Goal: Transaction & Acquisition: Subscribe to service/newsletter

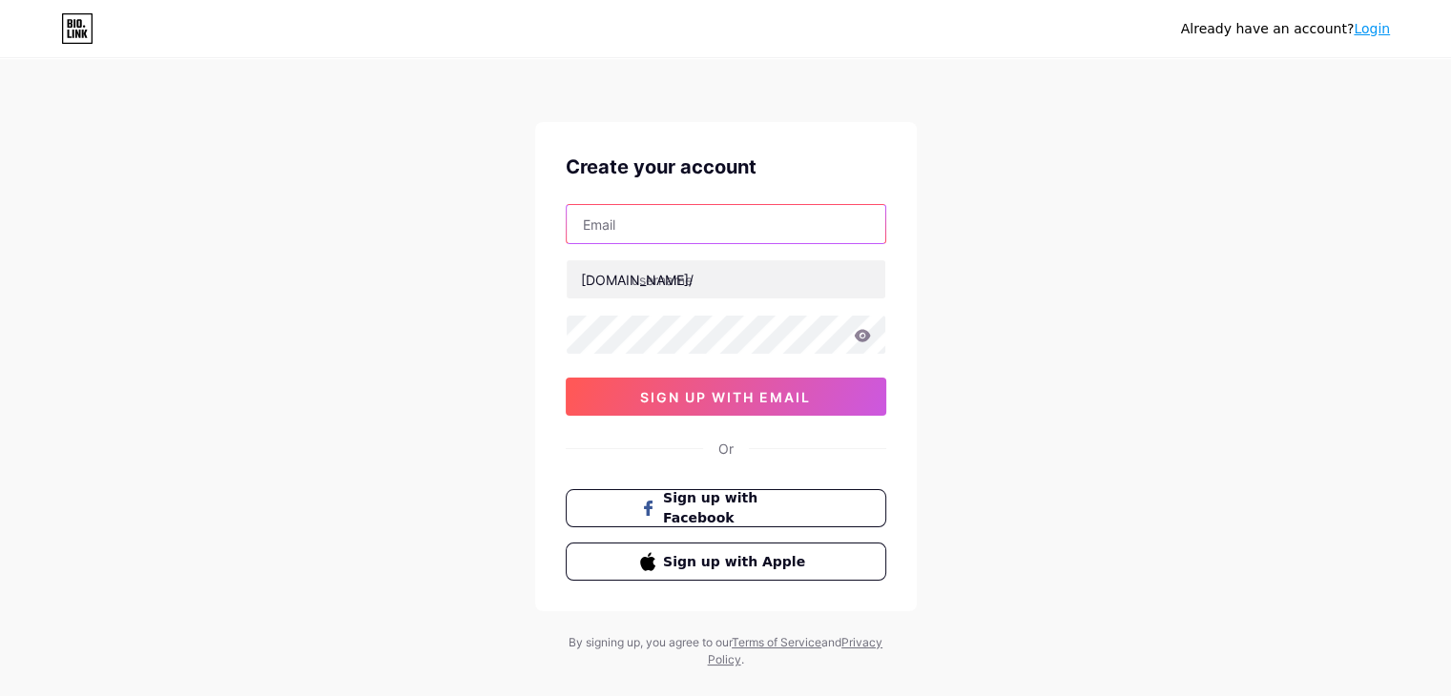
click at [648, 232] on input "text" at bounding box center [726, 224] width 319 height 38
paste input "@[DOMAIN_NAME]"
drag, startPoint x: 725, startPoint y: 224, endPoint x: 580, endPoint y: 225, distance: 145.0
click at [580, 225] on input "[EMAIL_ADDRESS][DOMAIN_NAME]" at bounding box center [726, 224] width 319 height 38
type input "[EMAIL_ADDRESS][DOMAIN_NAME]"
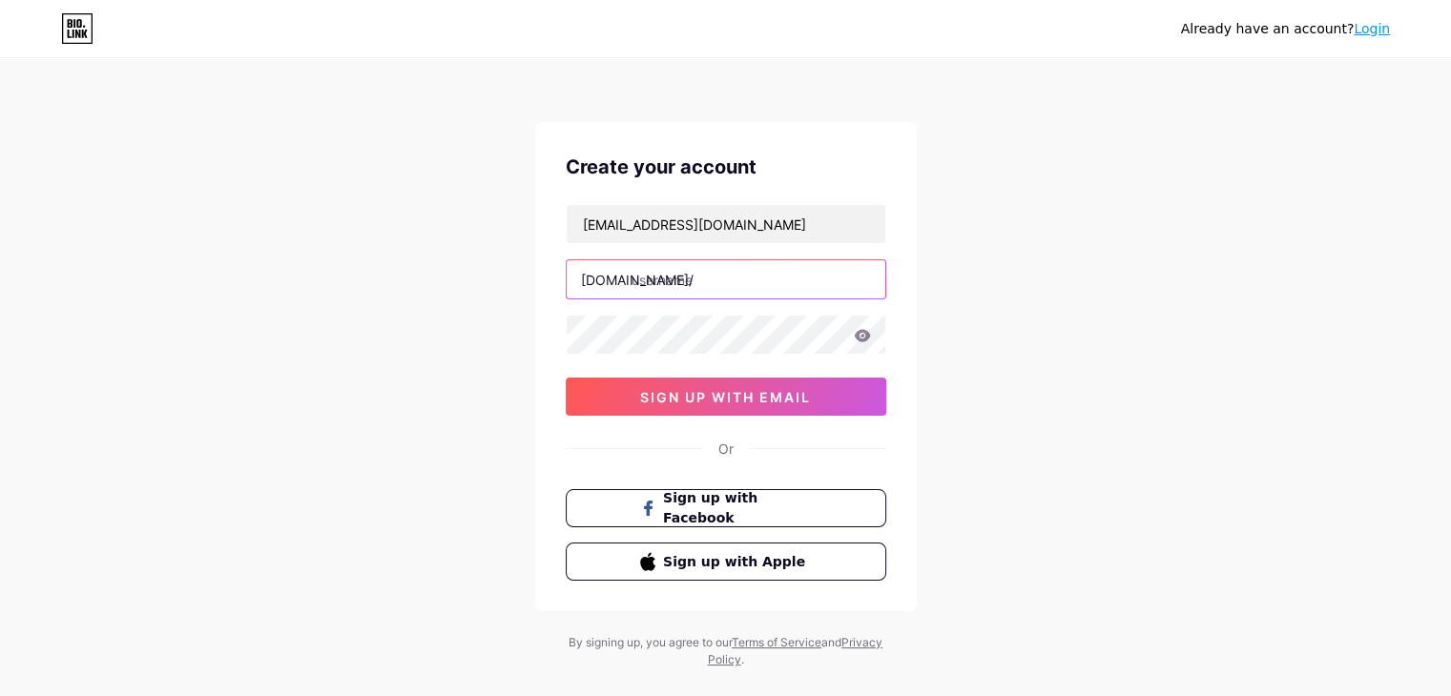
click at [672, 280] on input "text" at bounding box center [726, 279] width 319 height 38
paste input "bensansomblockchain"
type input "bensansomblockchain"
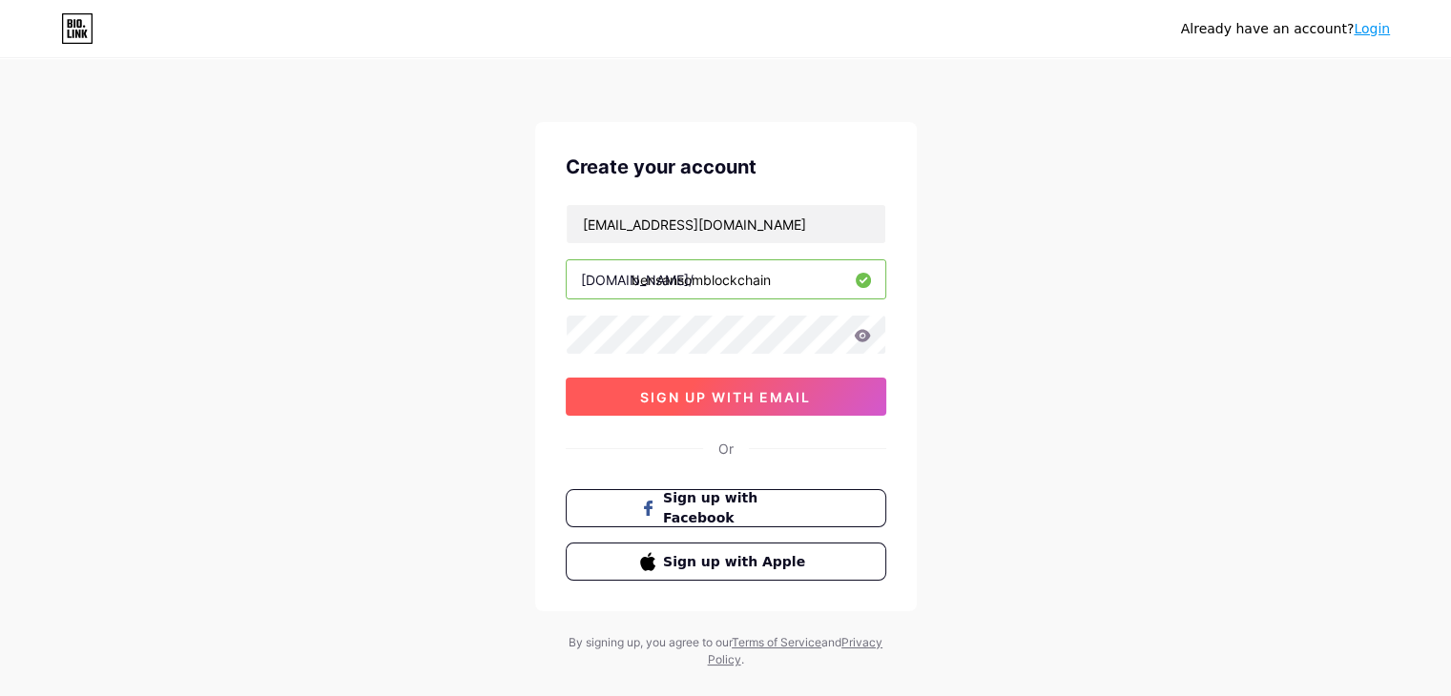
click at [724, 397] on span "sign up with email" at bounding box center [725, 397] width 171 height 16
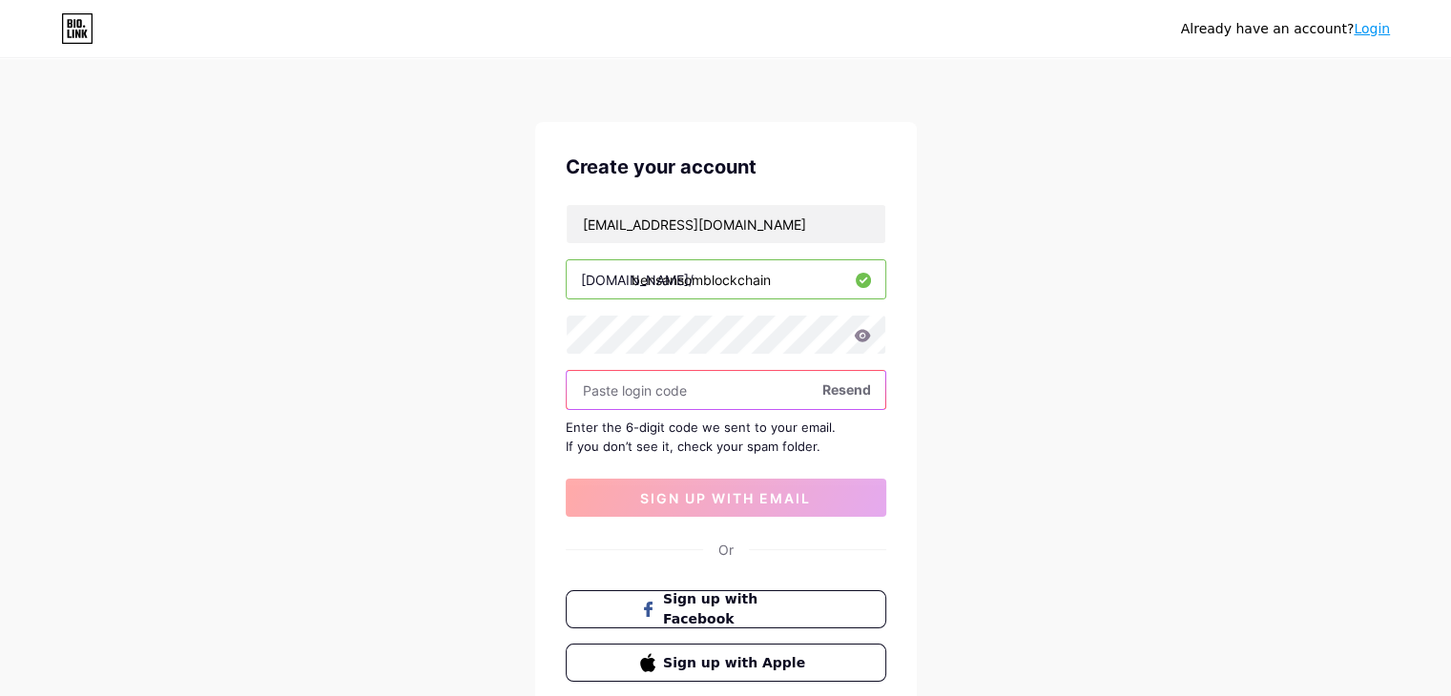
paste input "214304"
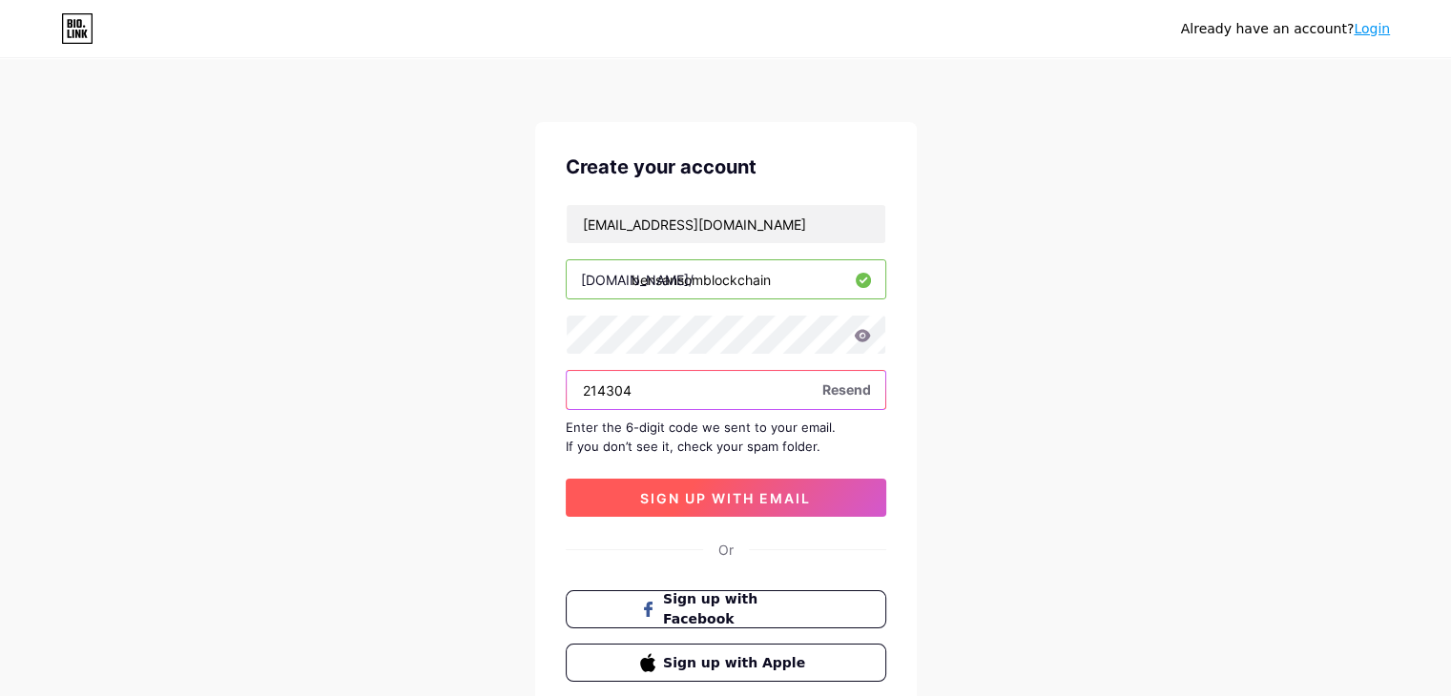
type input "214304"
click at [719, 500] on span "sign up with email" at bounding box center [725, 498] width 171 height 16
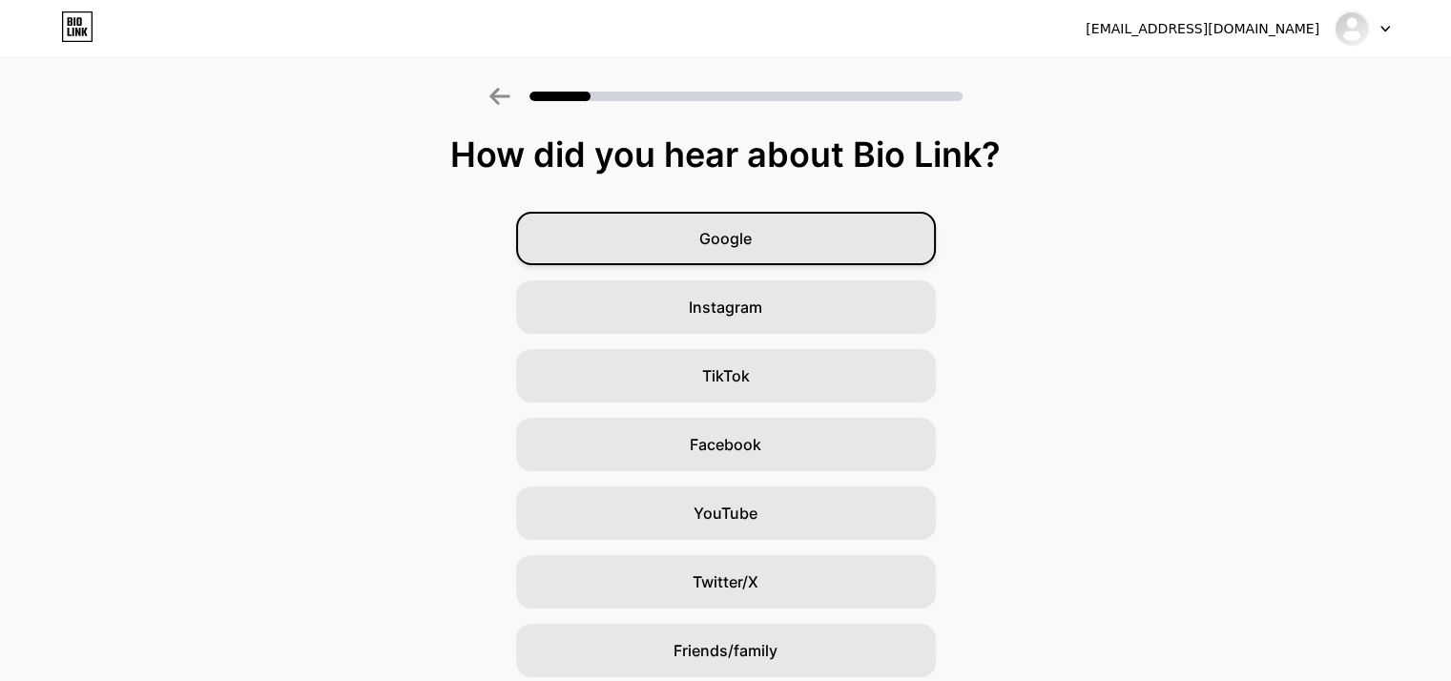
click at [728, 261] on div "Google" at bounding box center [726, 238] width 420 height 53
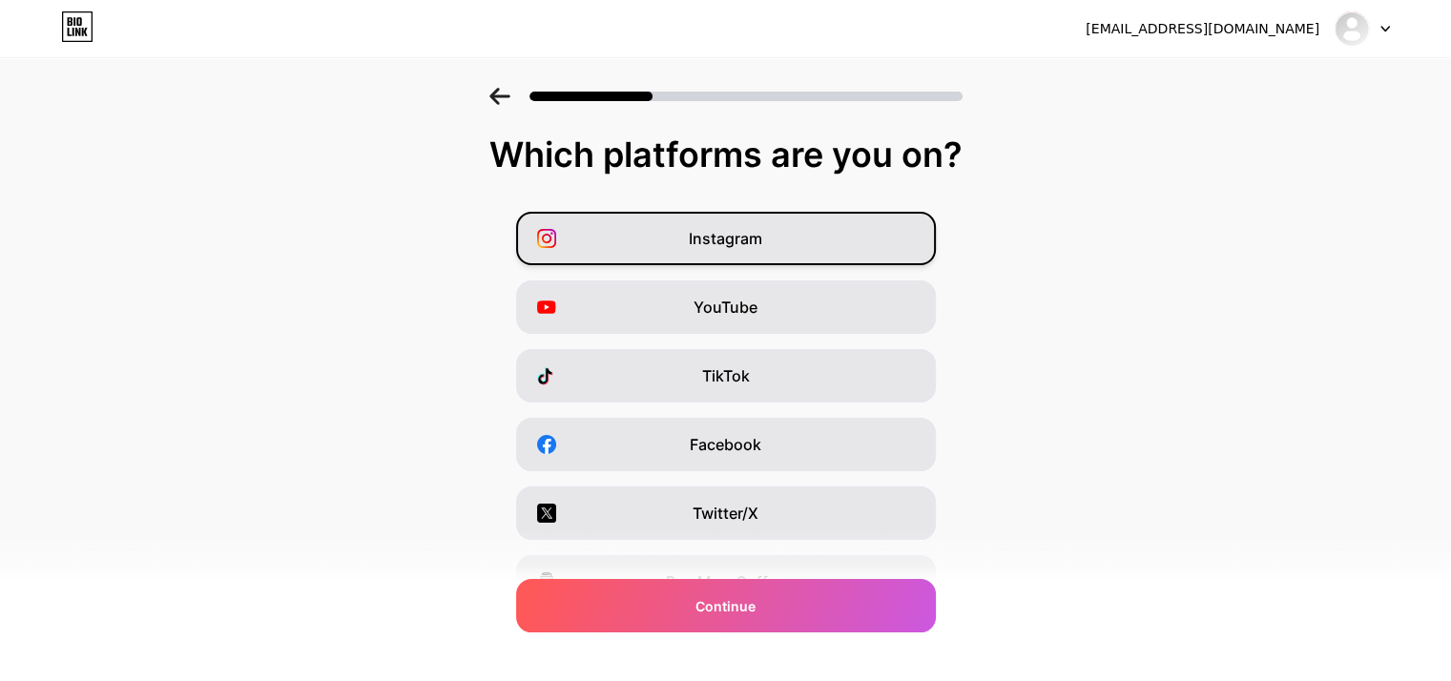
click at [717, 245] on span "Instagram" at bounding box center [725, 238] width 73 height 23
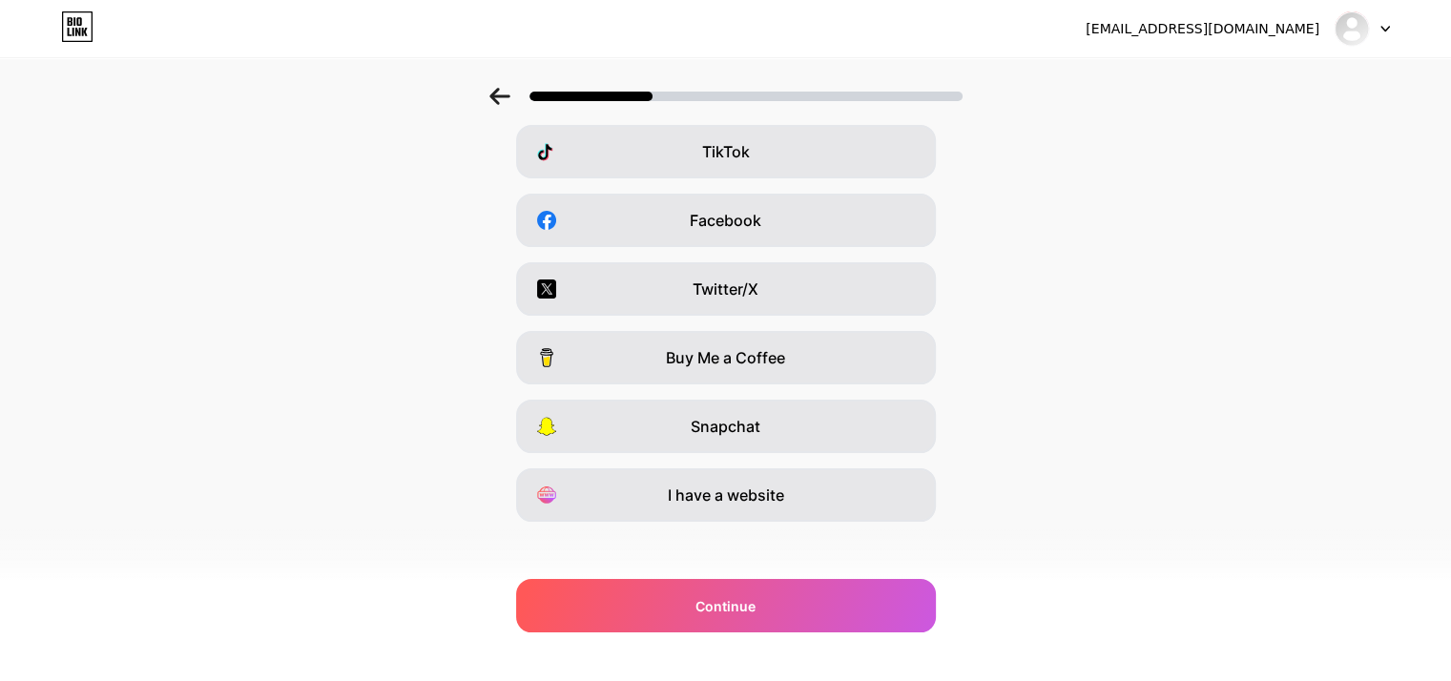
scroll to position [237, 0]
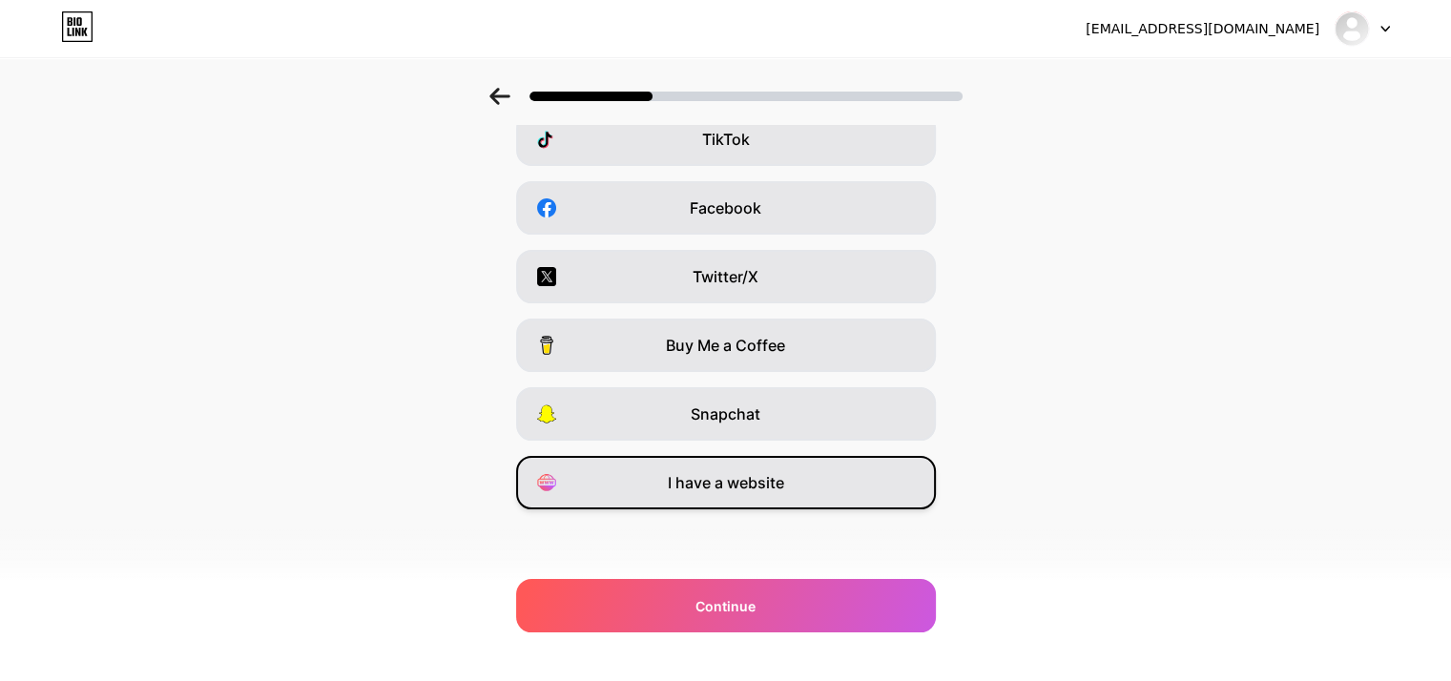
click at [730, 493] on span "I have a website" at bounding box center [726, 482] width 116 height 23
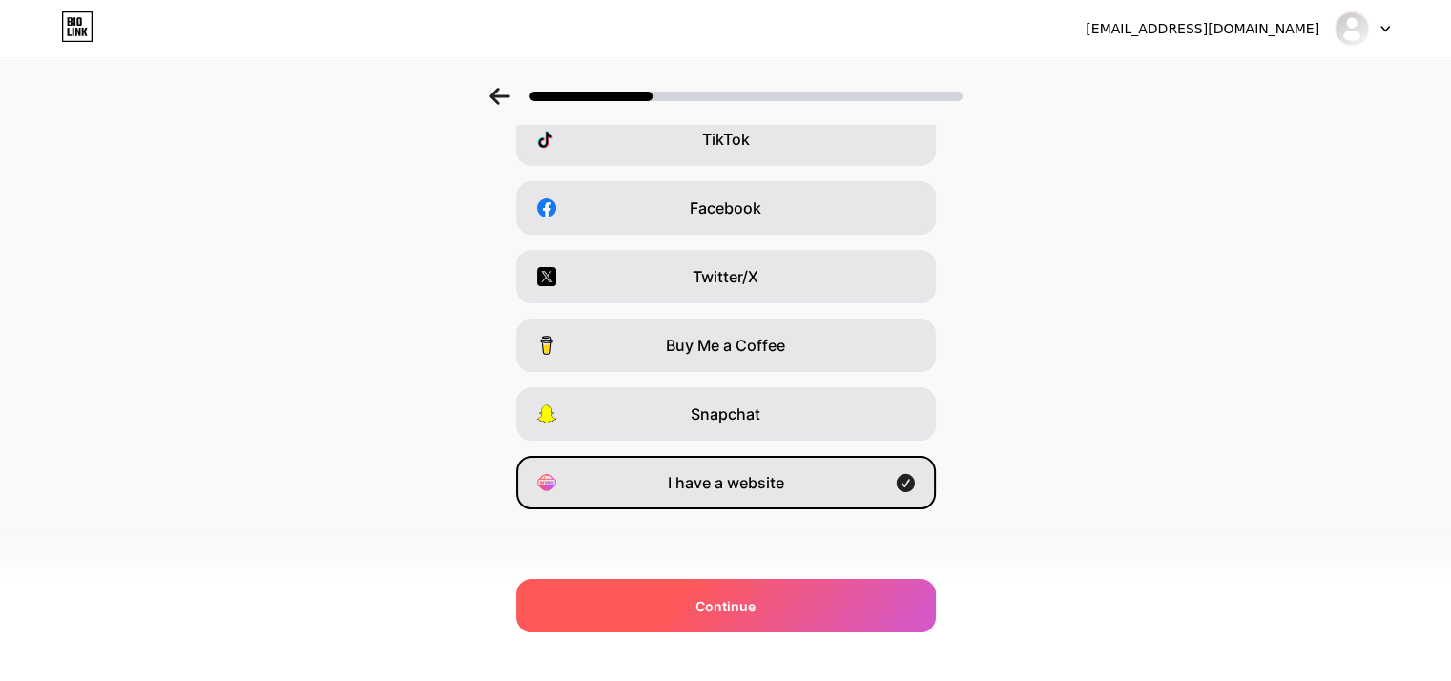
click at [733, 603] on span "Continue" at bounding box center [726, 606] width 60 height 20
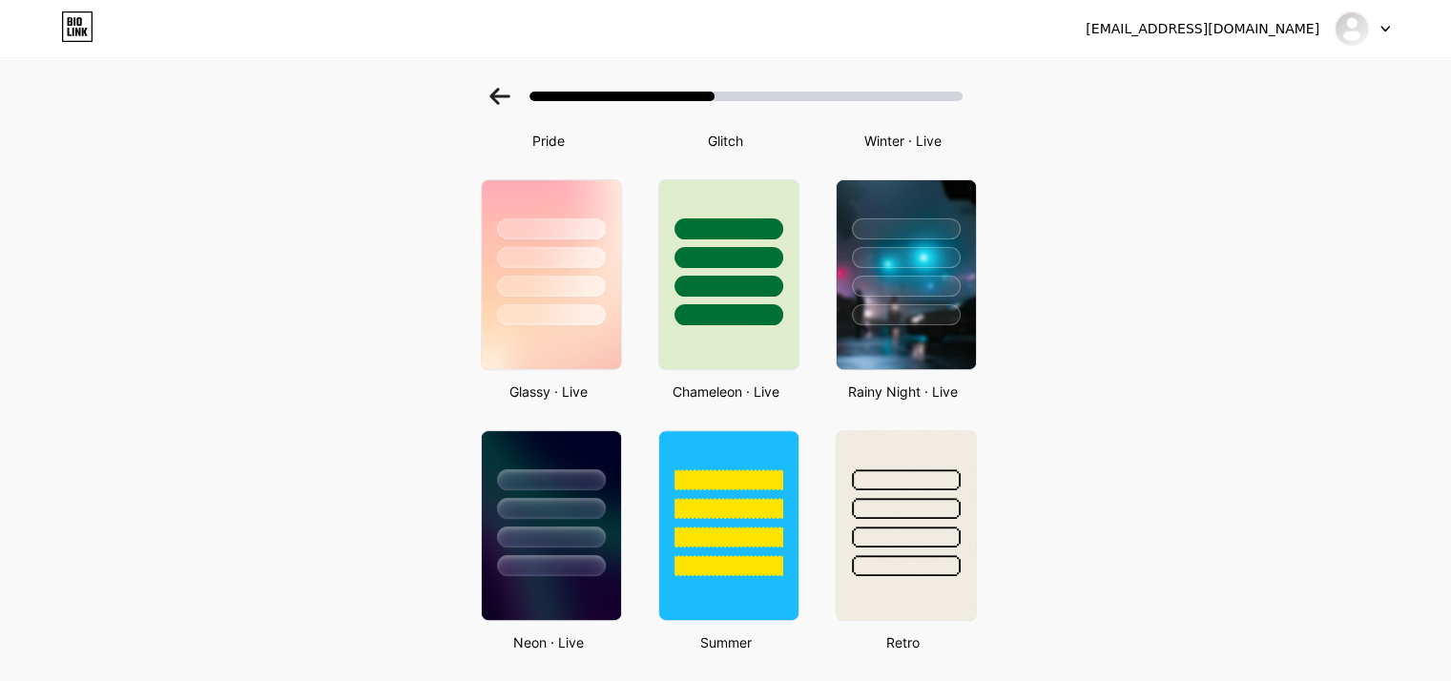
scroll to position [668, 0]
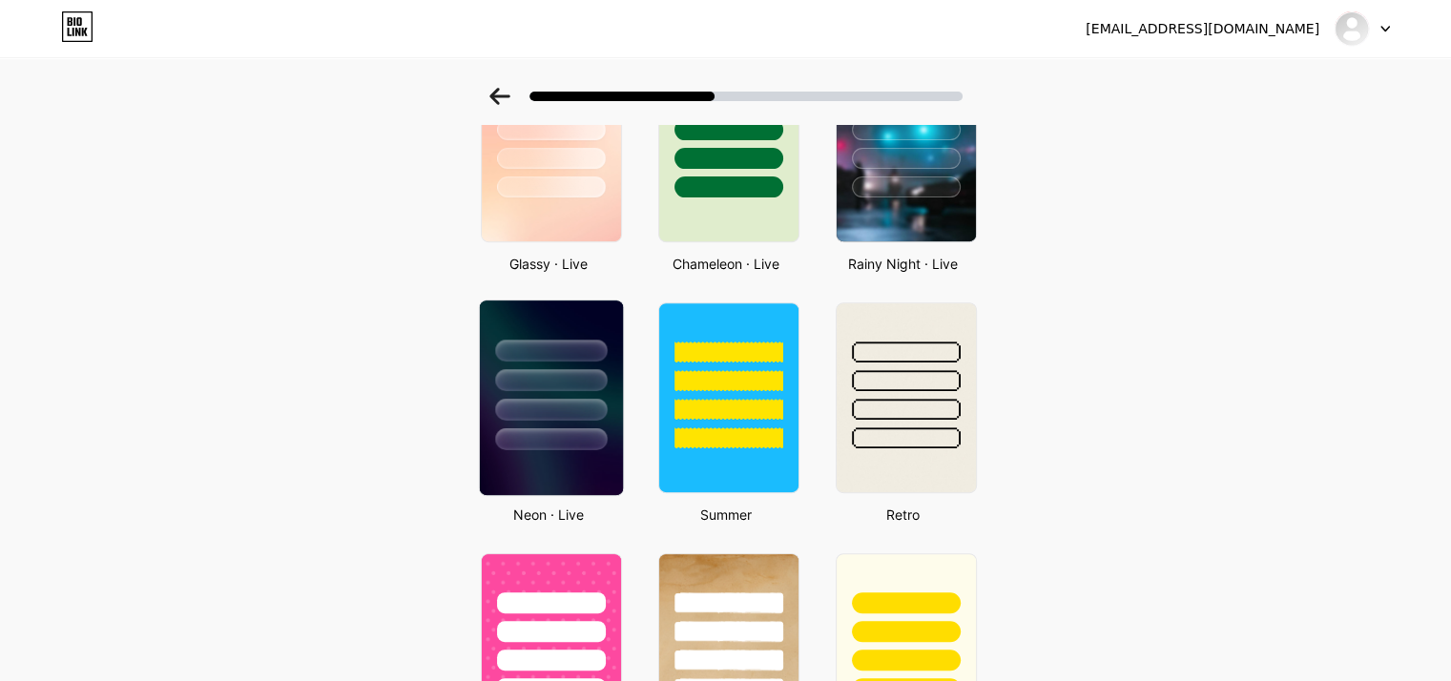
click at [596, 399] on div at bounding box center [551, 410] width 112 height 22
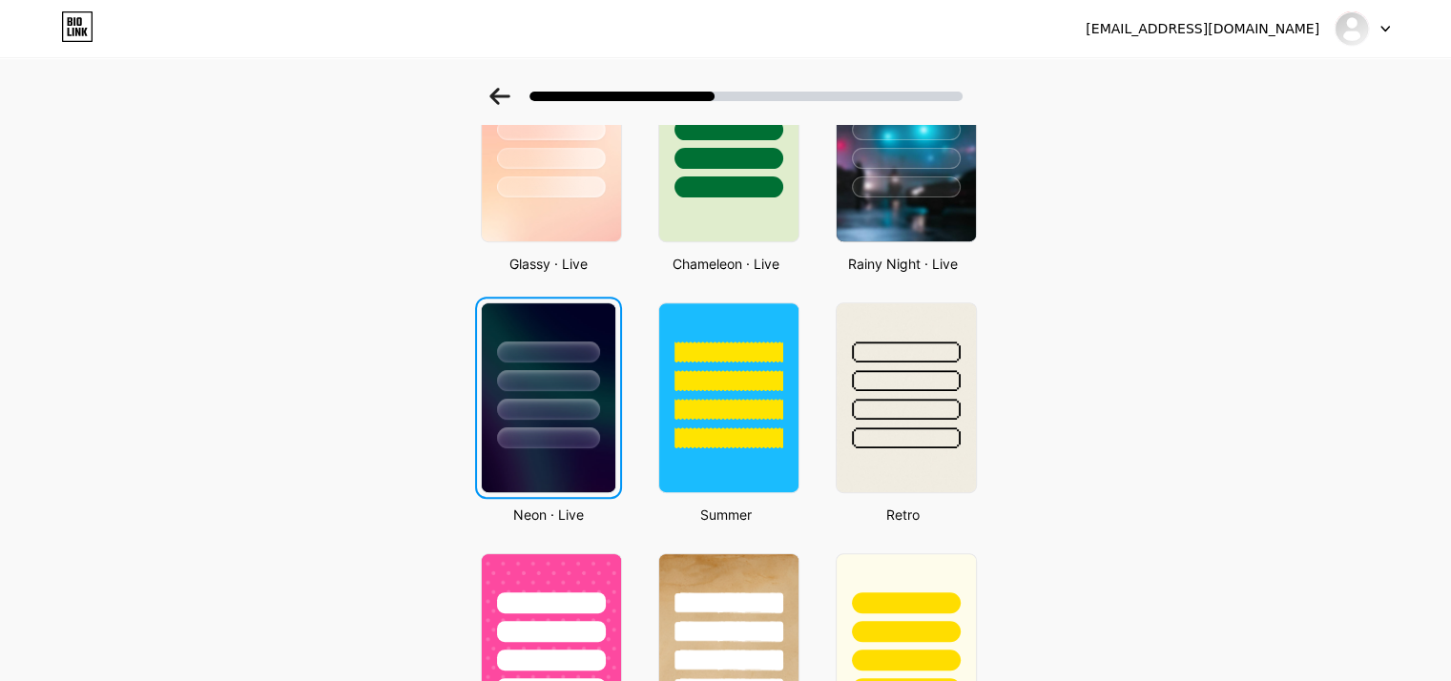
scroll to position [0, 0]
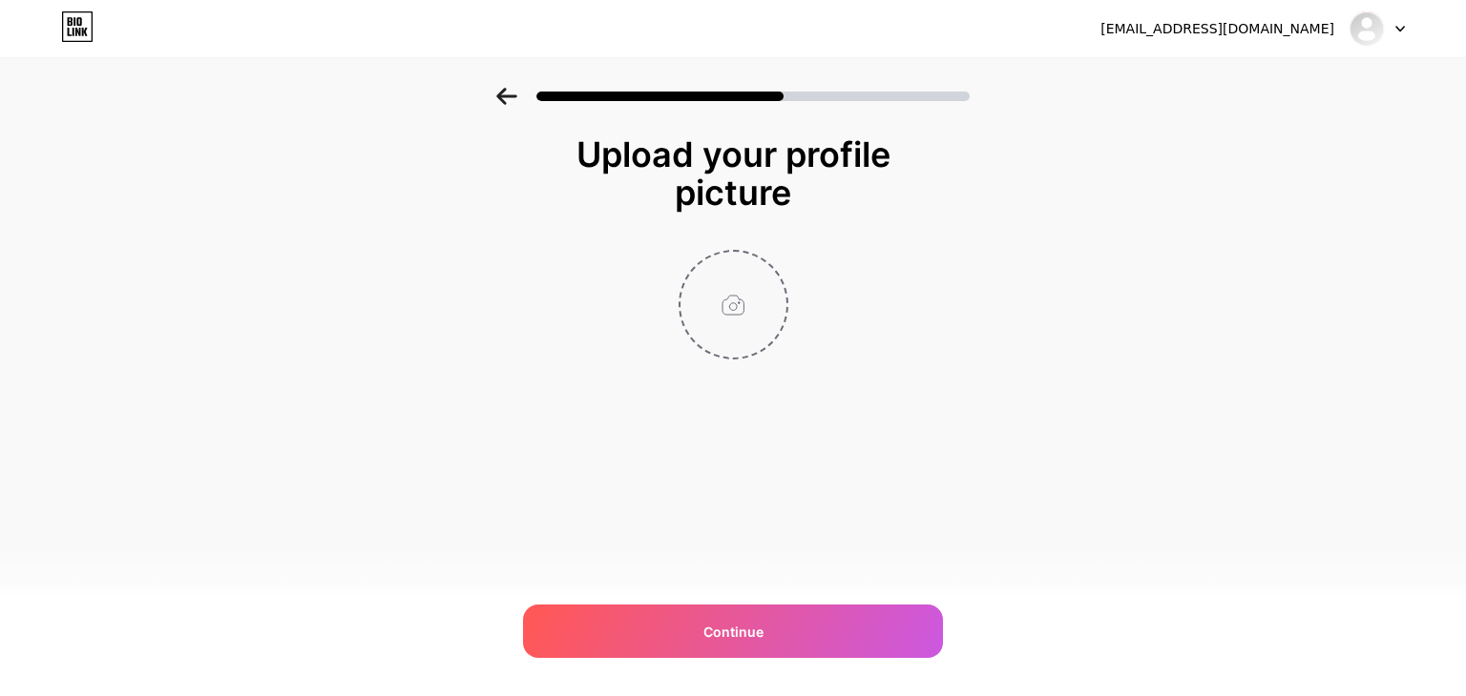
click at [736, 314] on input "file" at bounding box center [733, 305] width 106 height 106
type input "C:\fakepath\Screenshot [DATE] 164421.png"
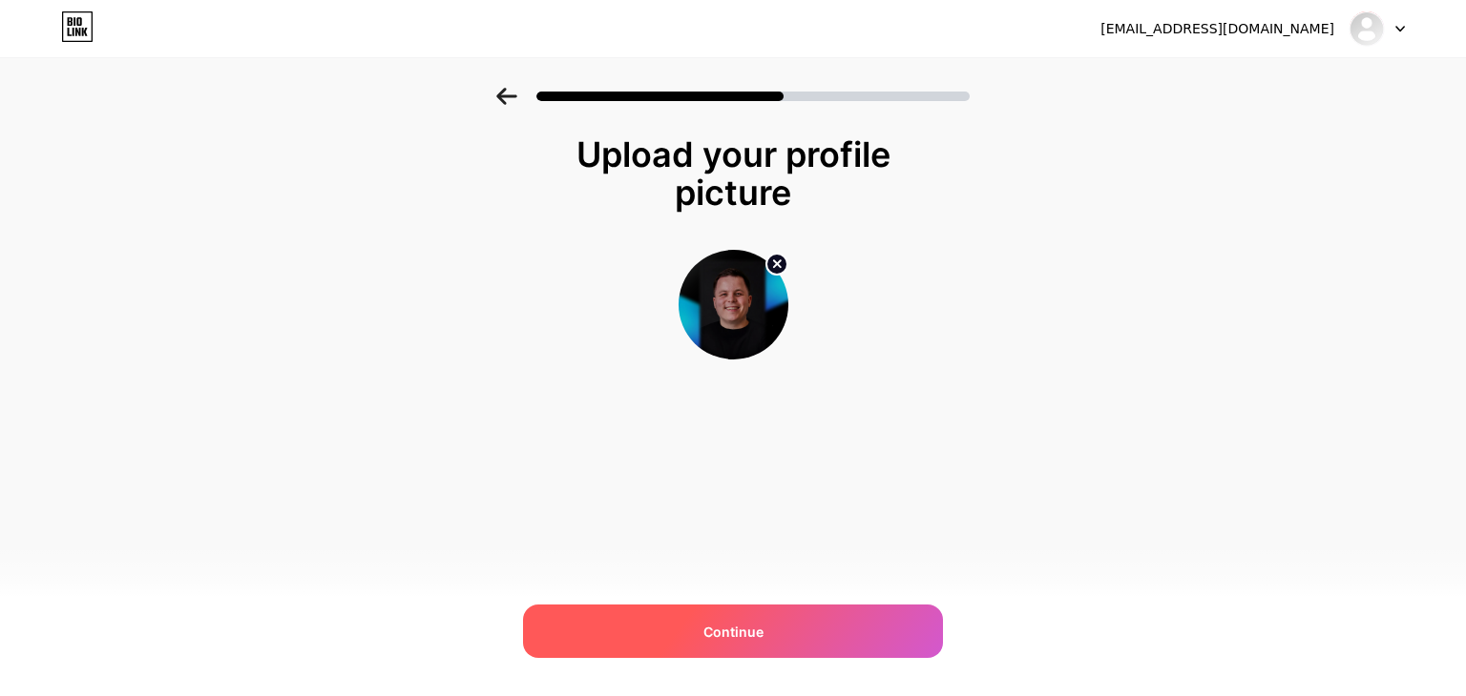
click at [741, 635] on span "Continue" at bounding box center [733, 632] width 60 height 20
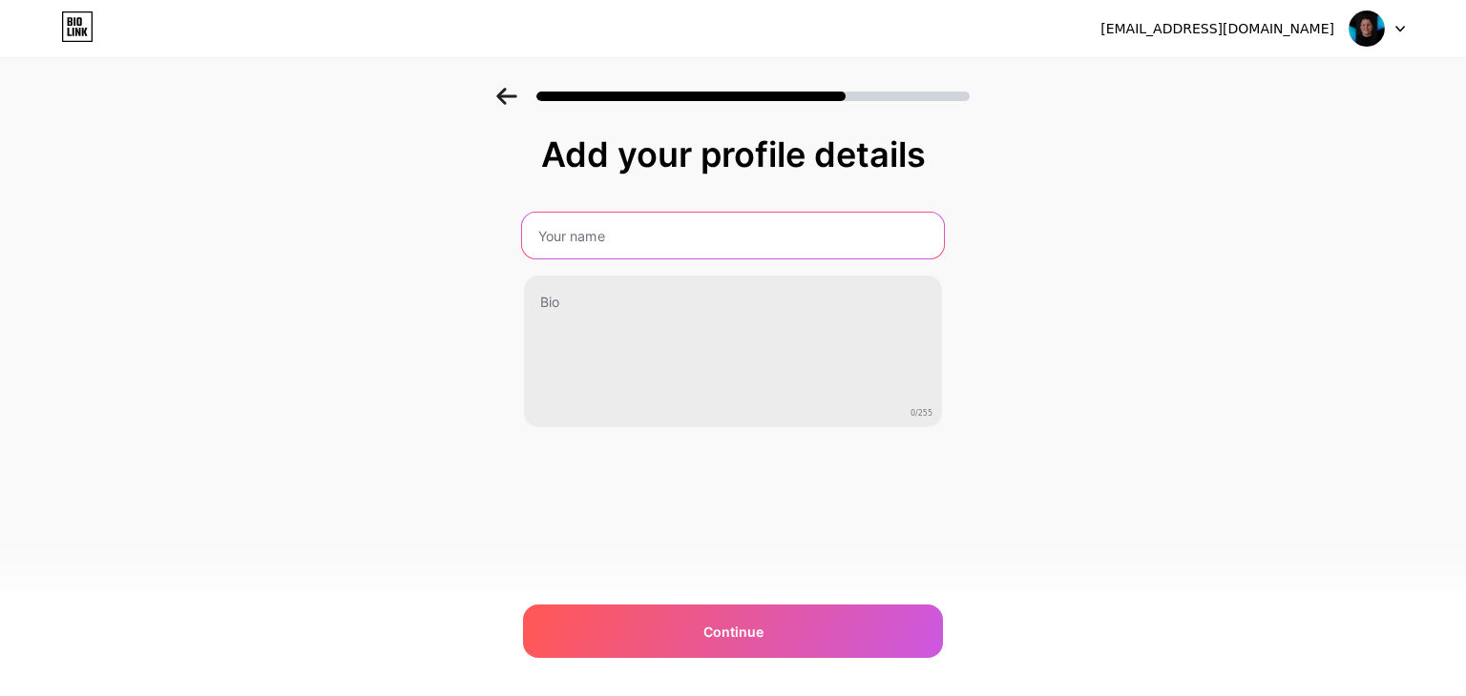
click at [601, 236] on input "text" at bounding box center [733, 236] width 422 height 46
type input "[PERSON_NAME] Blockchain"
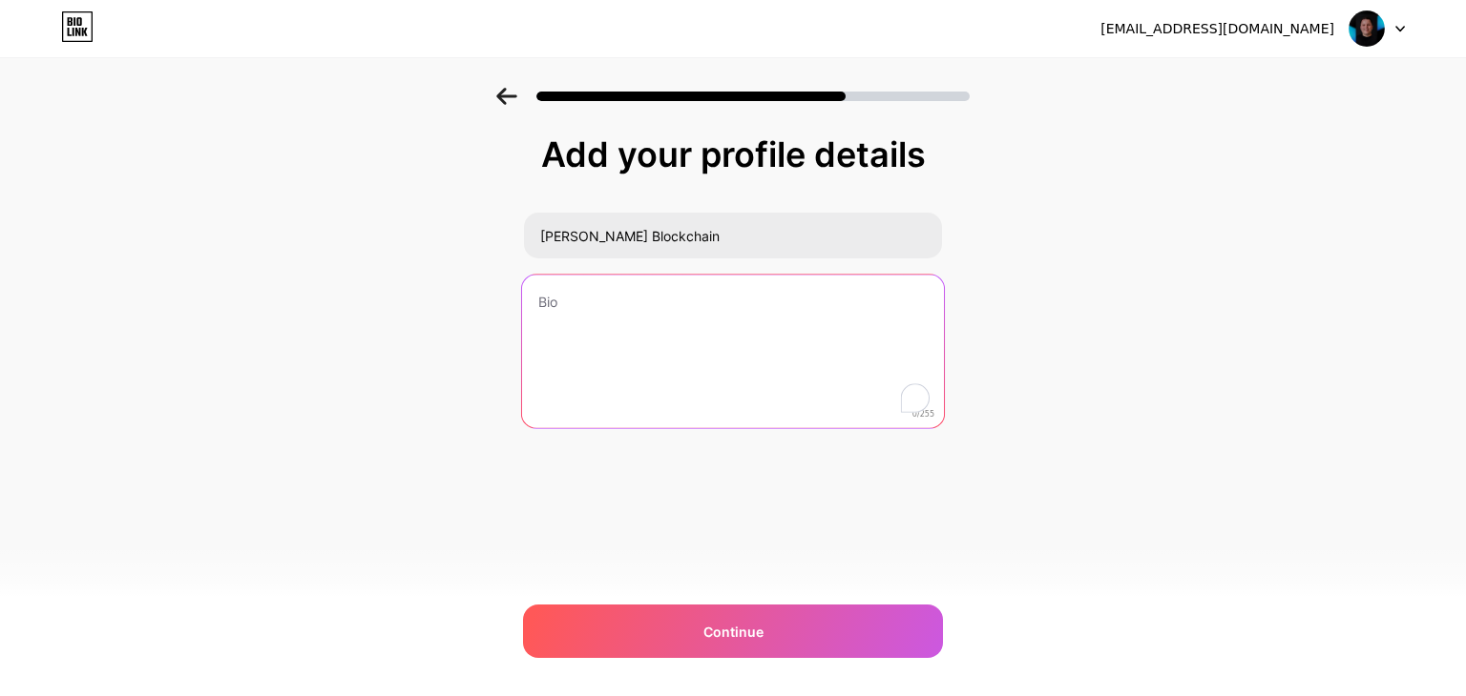
paste textarea "Blockchain strategist focused on L2s and smart contracts. I help teams design s…"
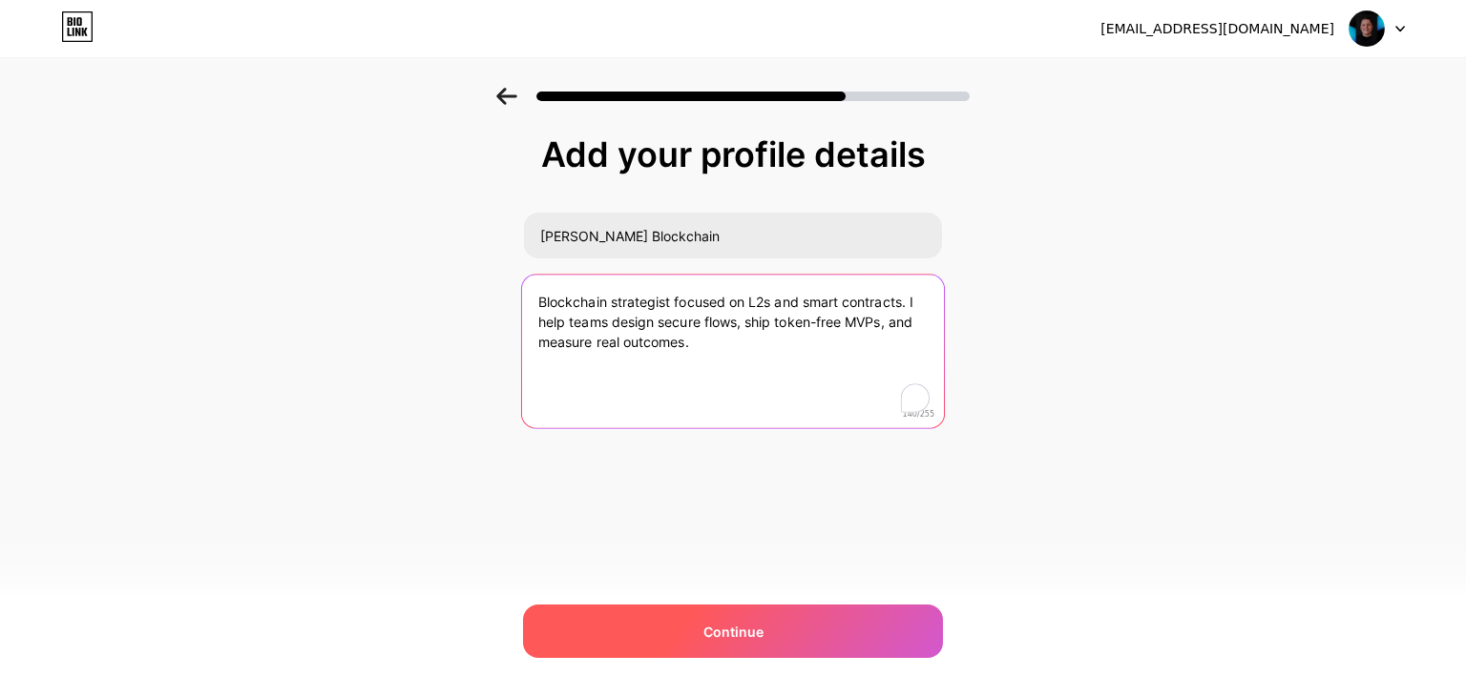
type textarea "Blockchain strategist focused on L2s and smart contracts. I help teams design s…"
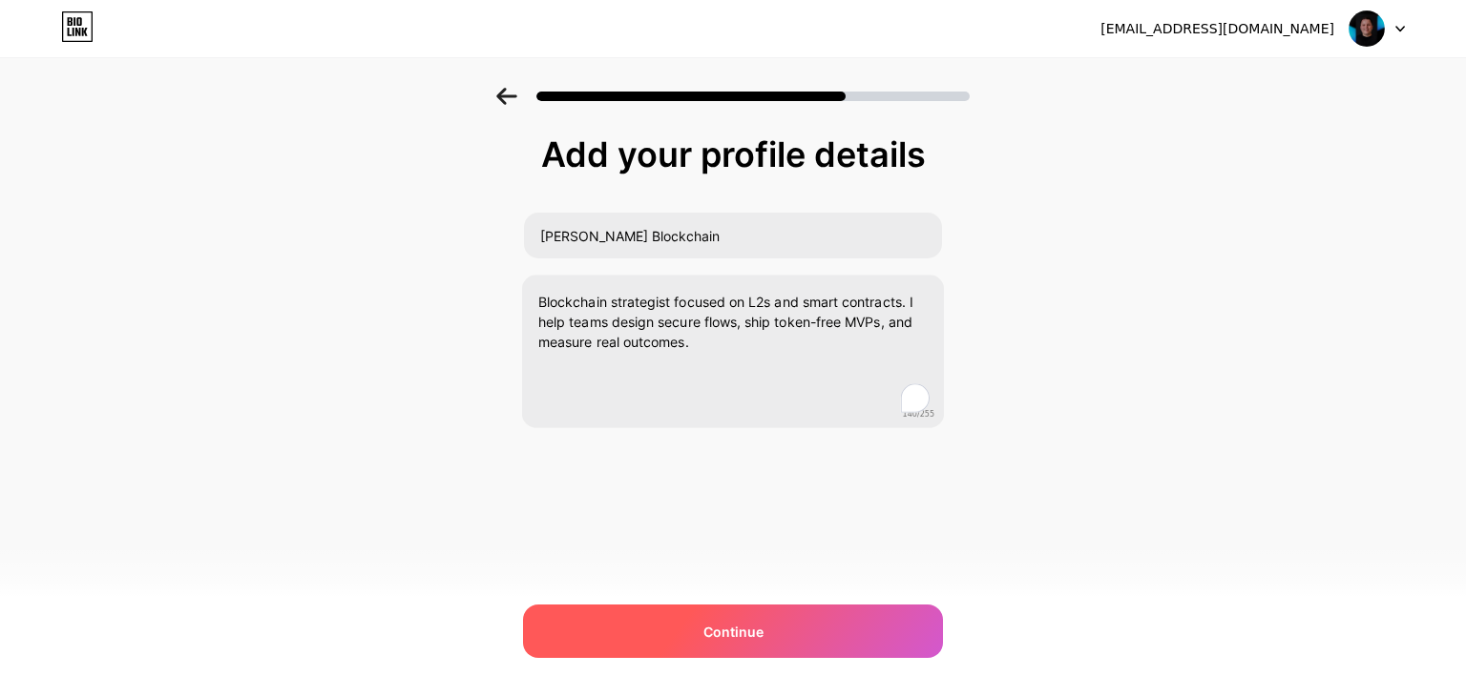
click at [720, 627] on span "Continue" at bounding box center [733, 632] width 60 height 20
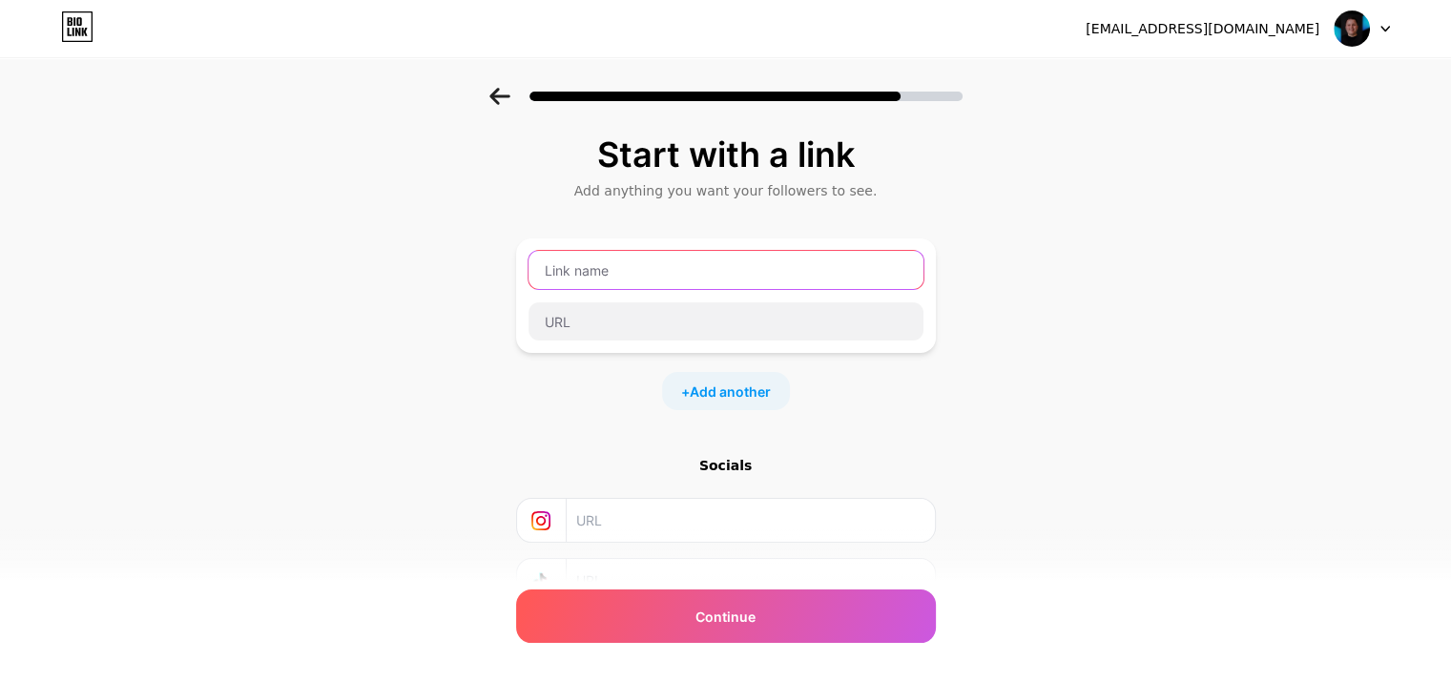
click at [641, 268] on input "text" at bounding box center [726, 270] width 395 height 38
type input "Ever Increasing Circles"
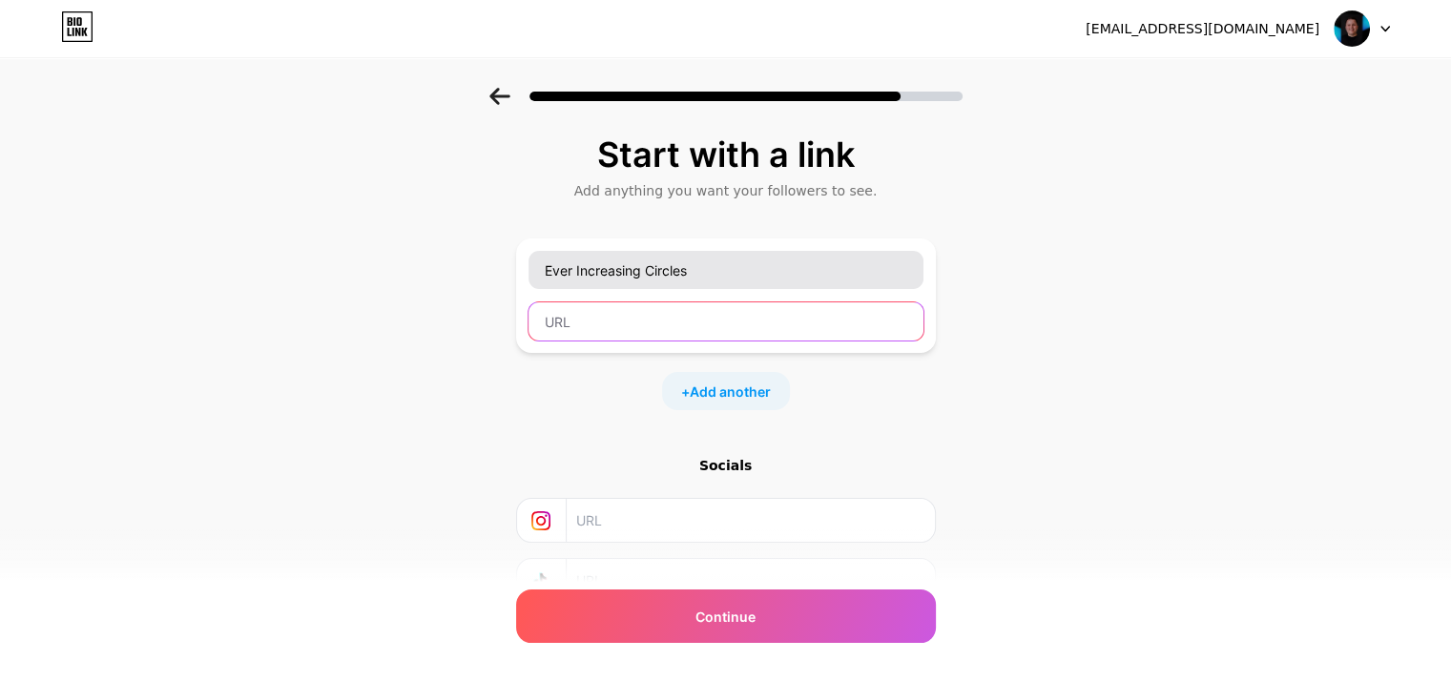
paste input "[URL][DOMAIN_NAME]"
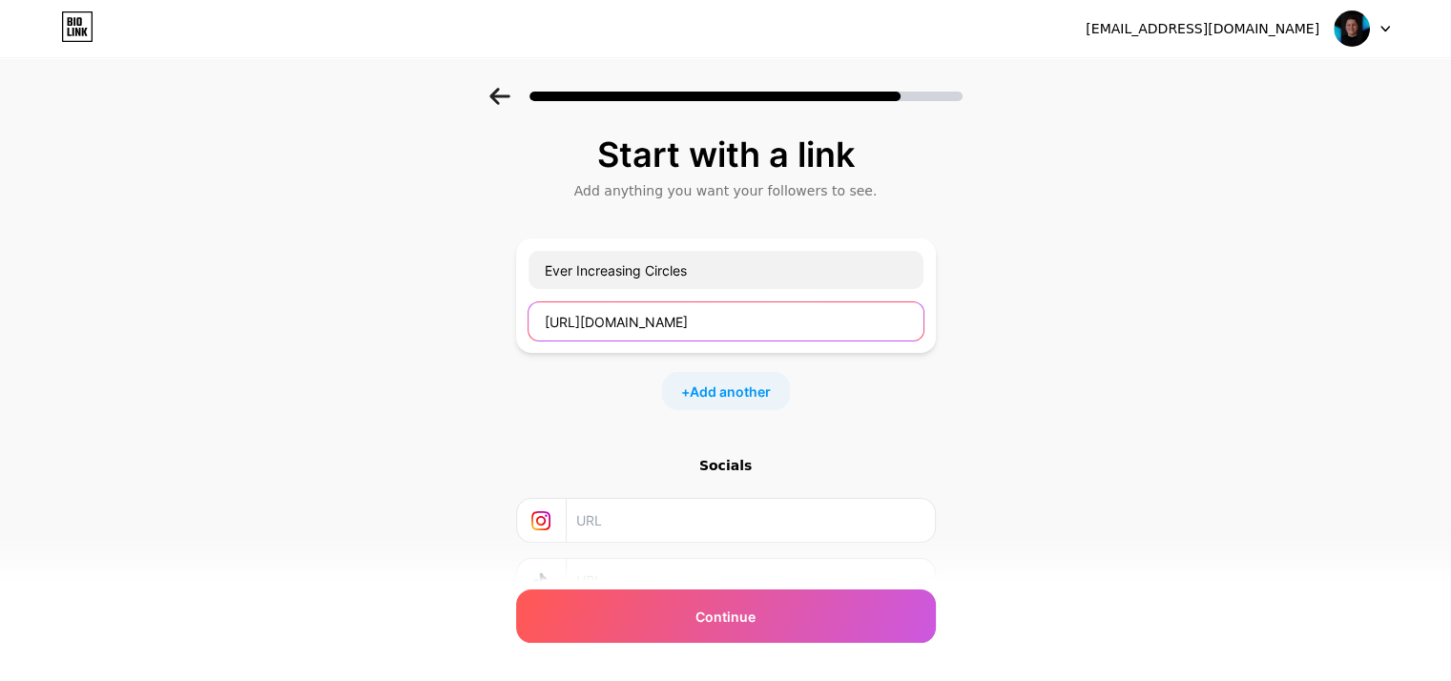
type input "[URL][DOMAIN_NAME]"
click at [637, 520] on input "text" at bounding box center [749, 520] width 346 height 43
click at [669, 523] on input "text" at bounding box center [749, 520] width 346 height 43
paste input "[URL][DOMAIN_NAME]"
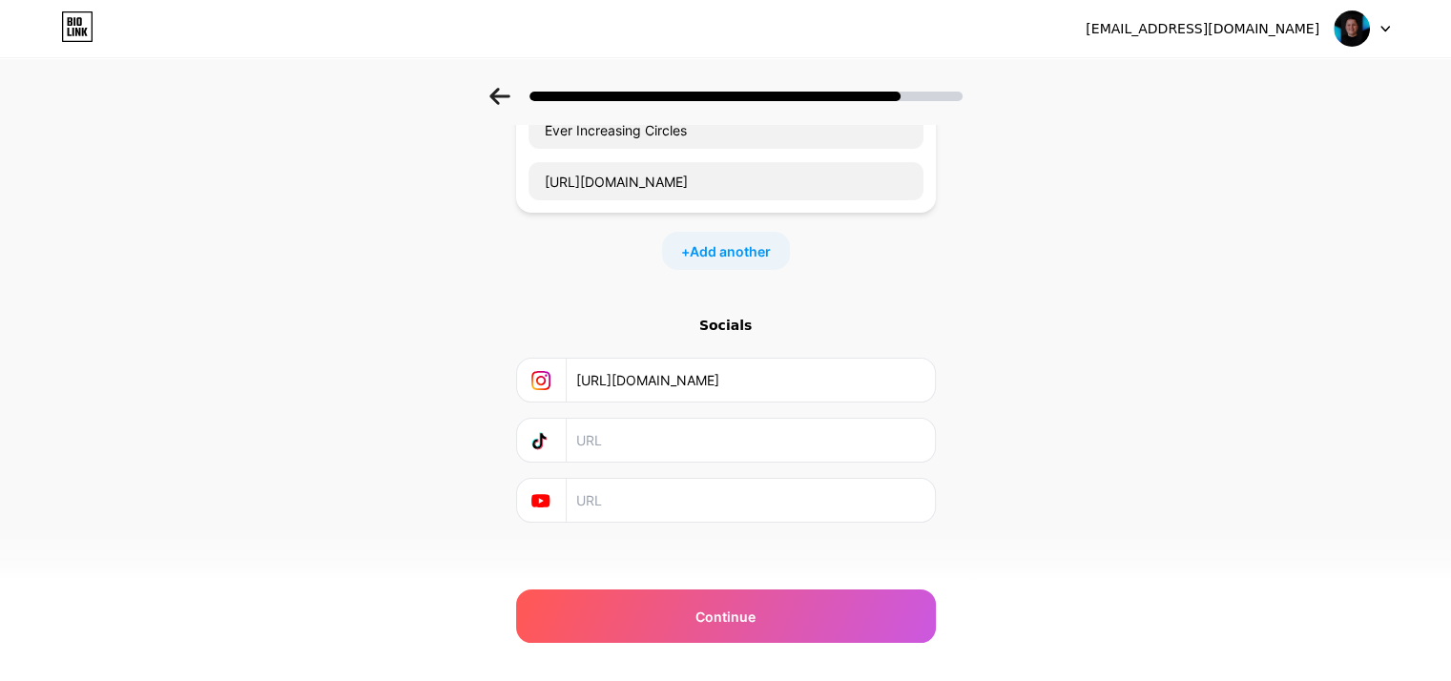
scroll to position [151, 0]
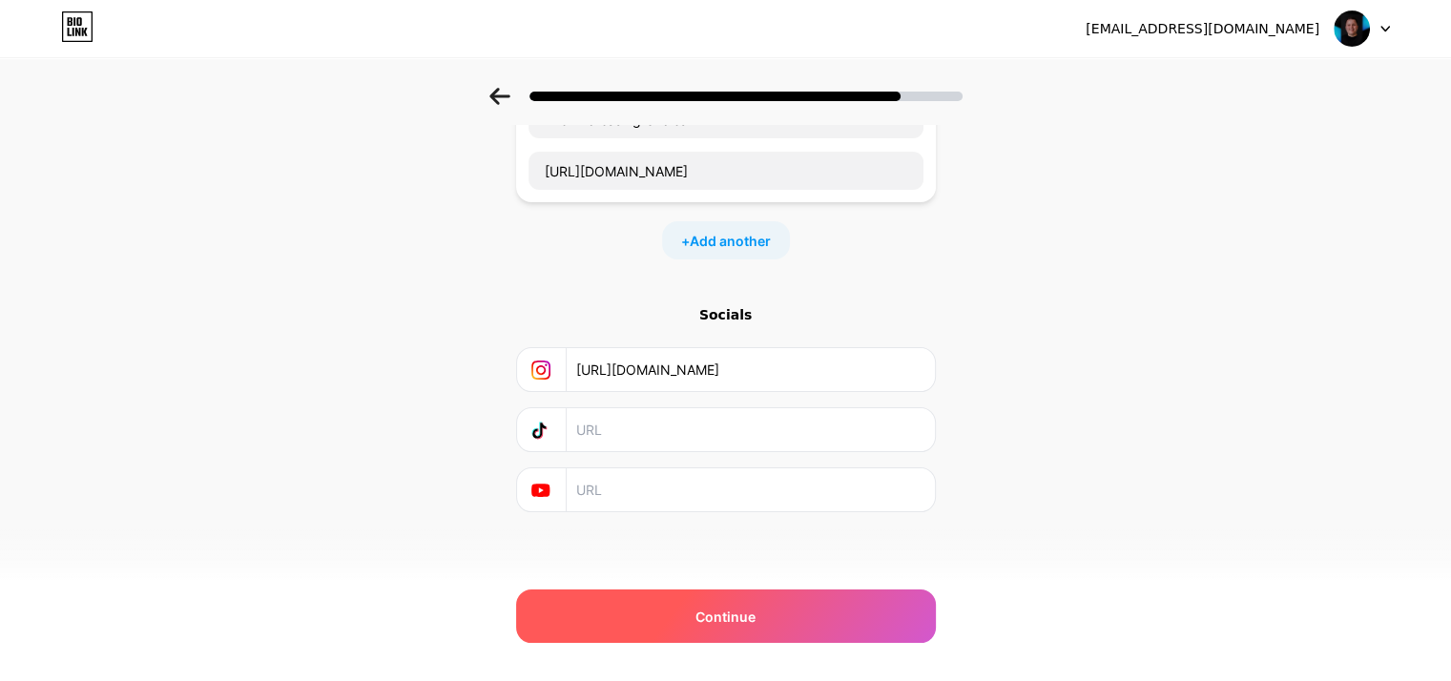
type input "[URL][DOMAIN_NAME]"
click at [747, 614] on span "Continue" at bounding box center [726, 617] width 60 height 20
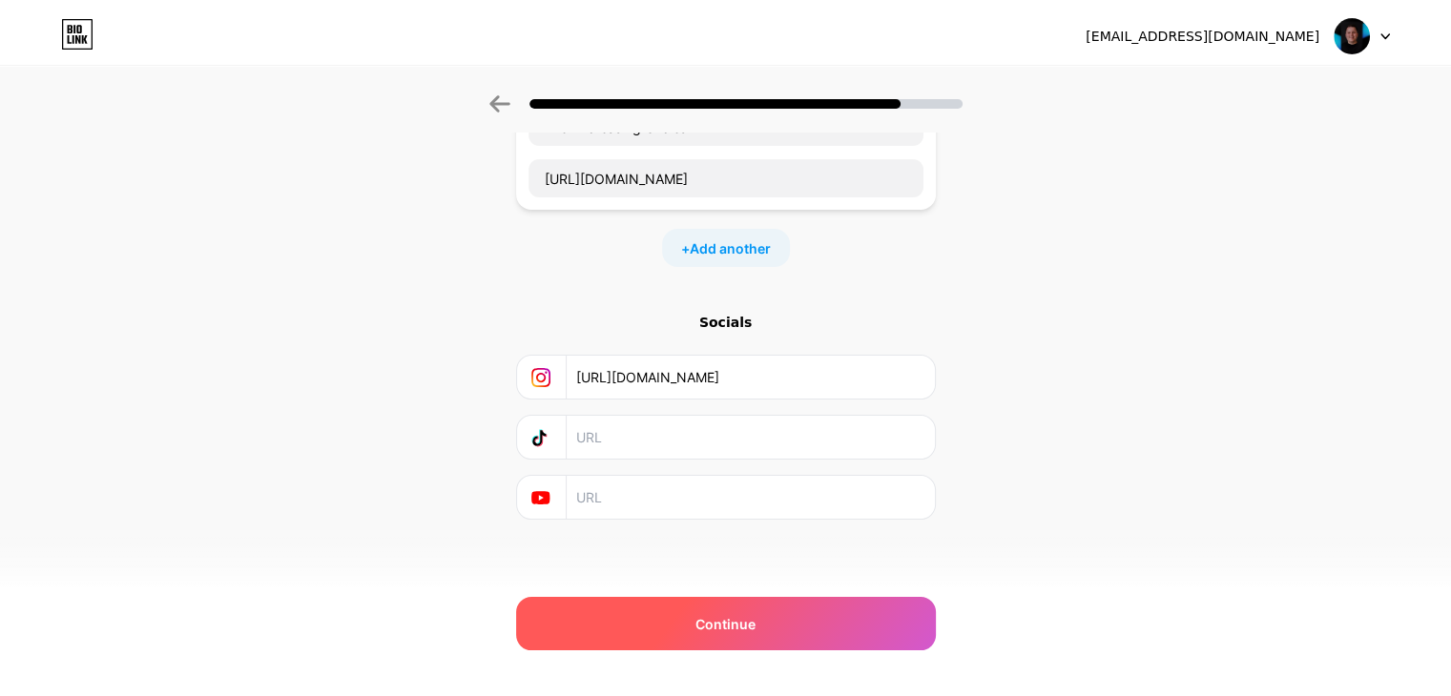
scroll to position [0, 0]
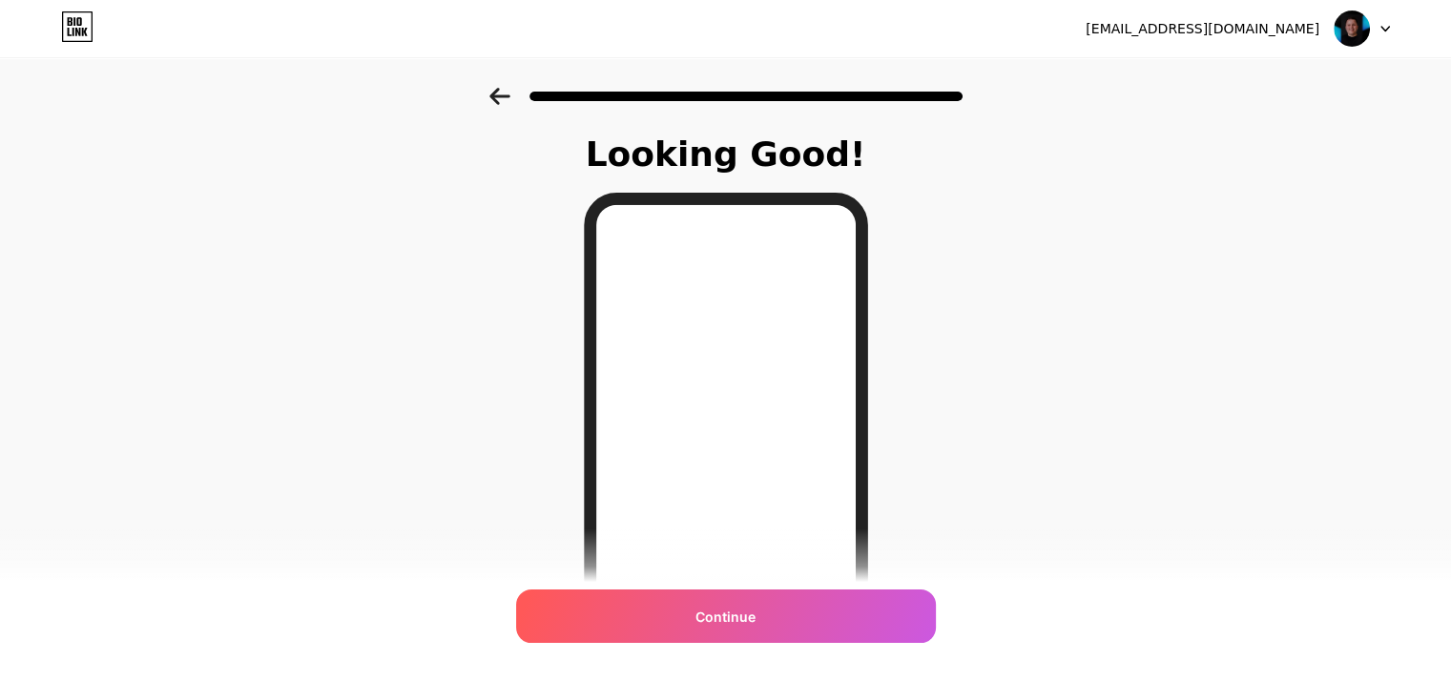
click at [747, 614] on span "Continue" at bounding box center [726, 617] width 60 height 20
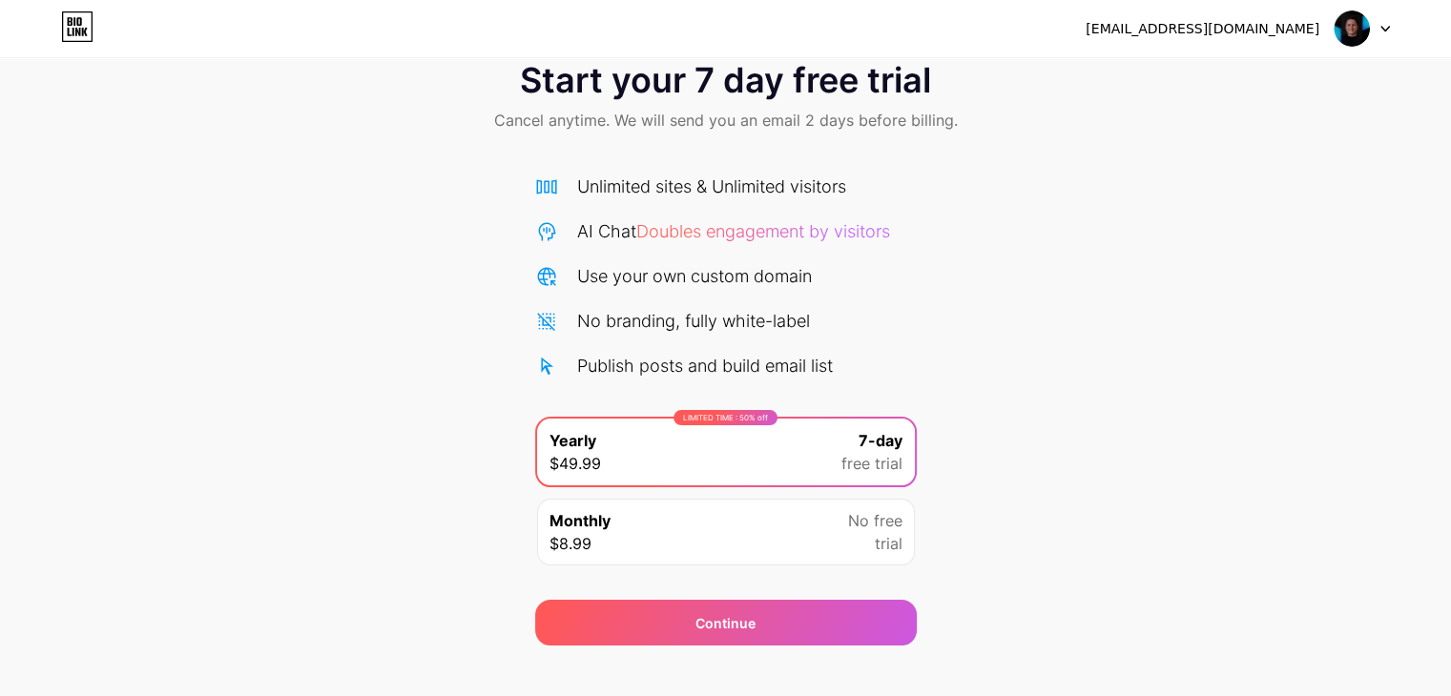
scroll to position [71, 0]
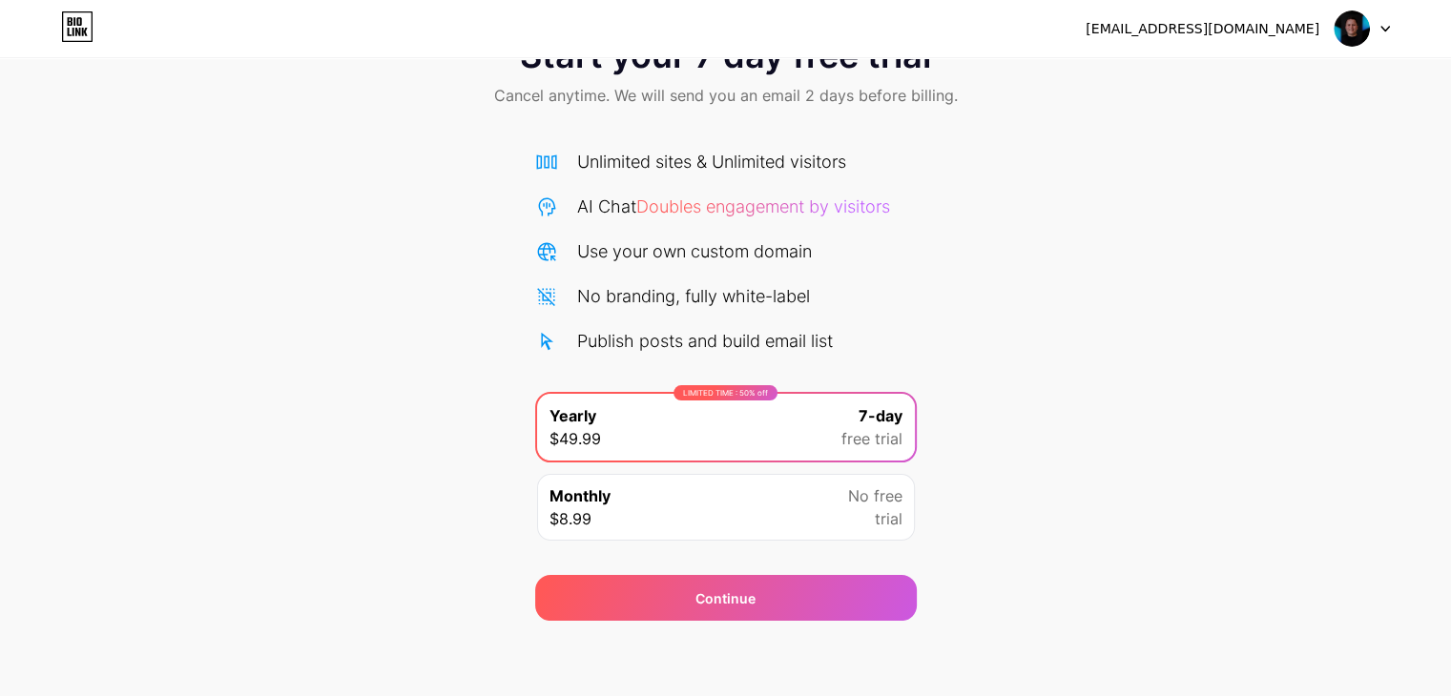
click at [821, 494] on div "Monthly $8.99 No free trial" at bounding box center [726, 507] width 378 height 67
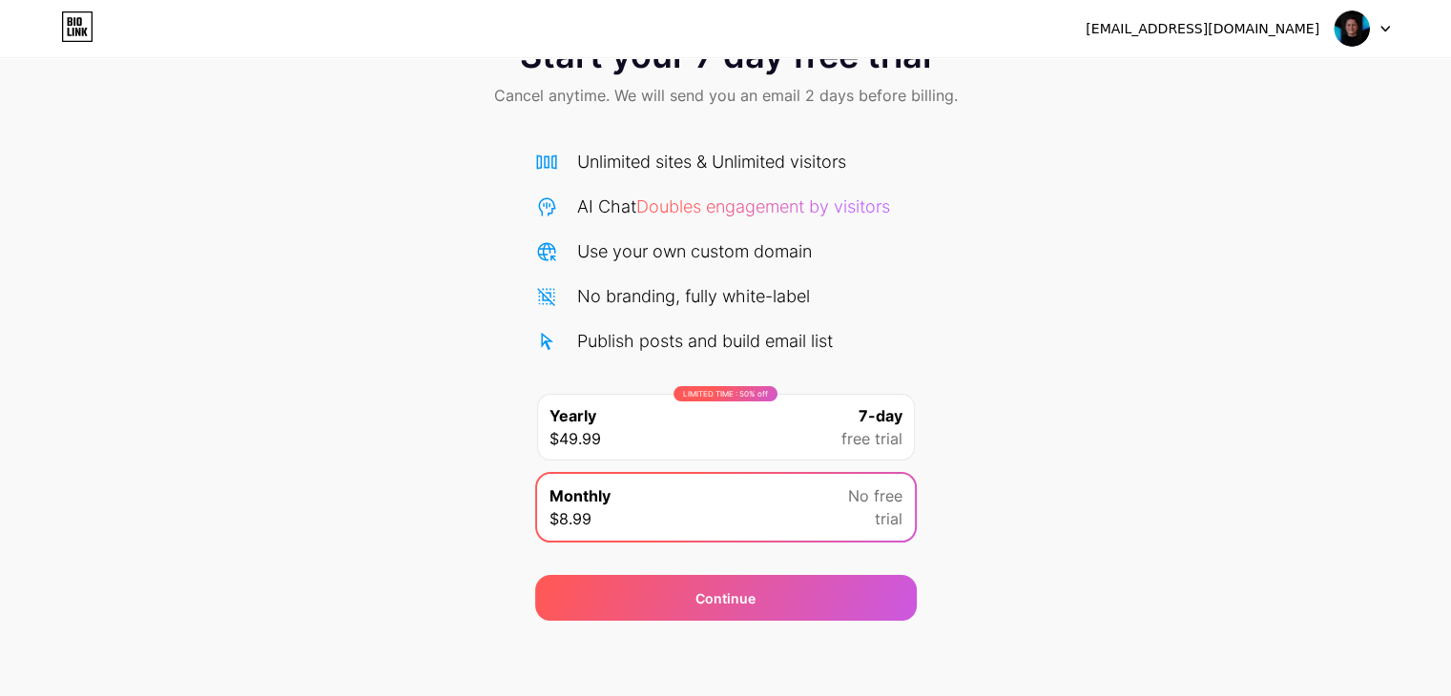
scroll to position [0, 0]
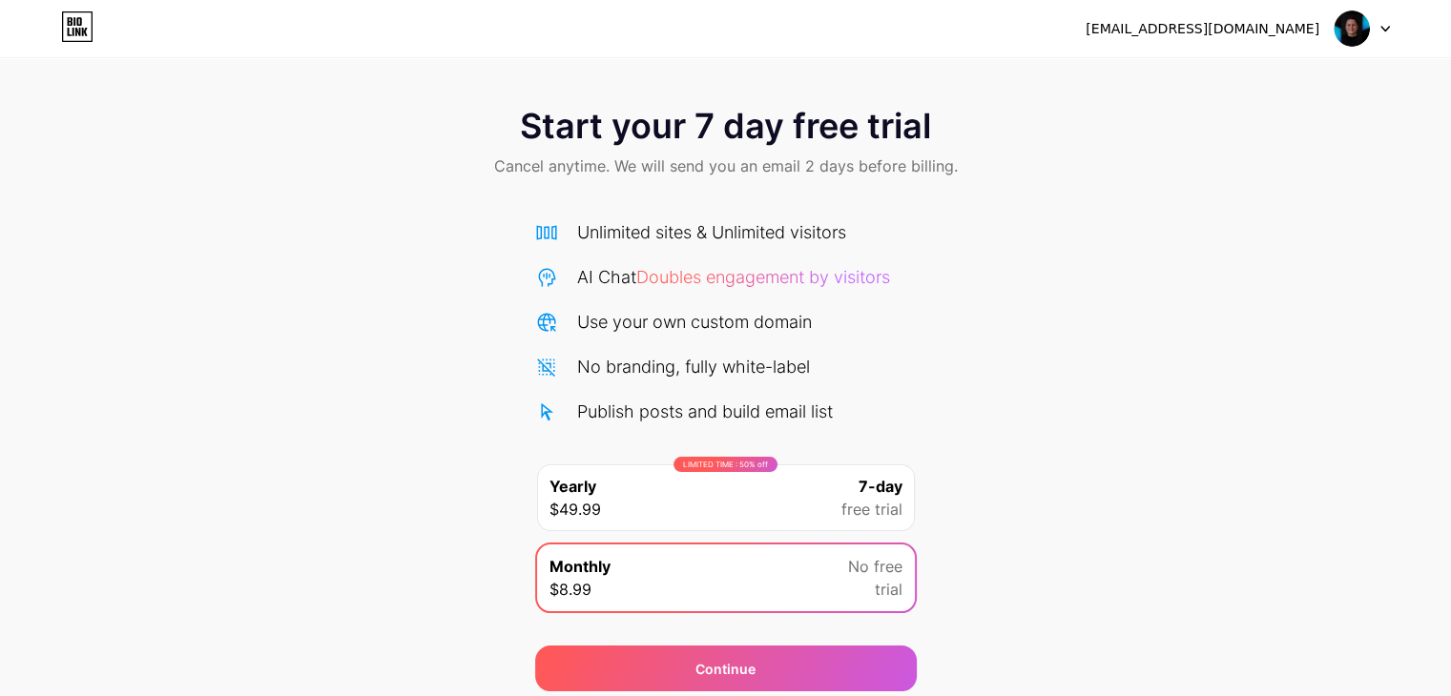
click at [733, 313] on div "Use your own custom domain" at bounding box center [694, 322] width 235 height 26
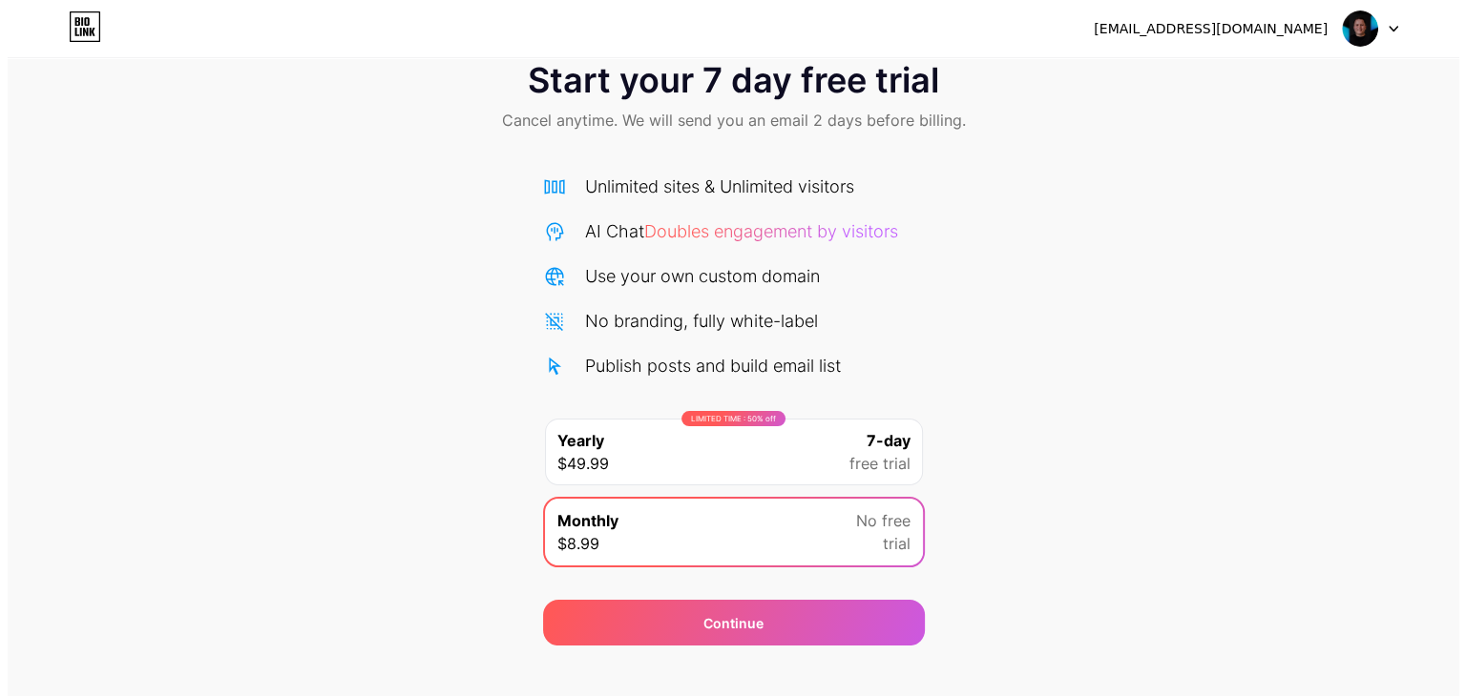
scroll to position [71, 0]
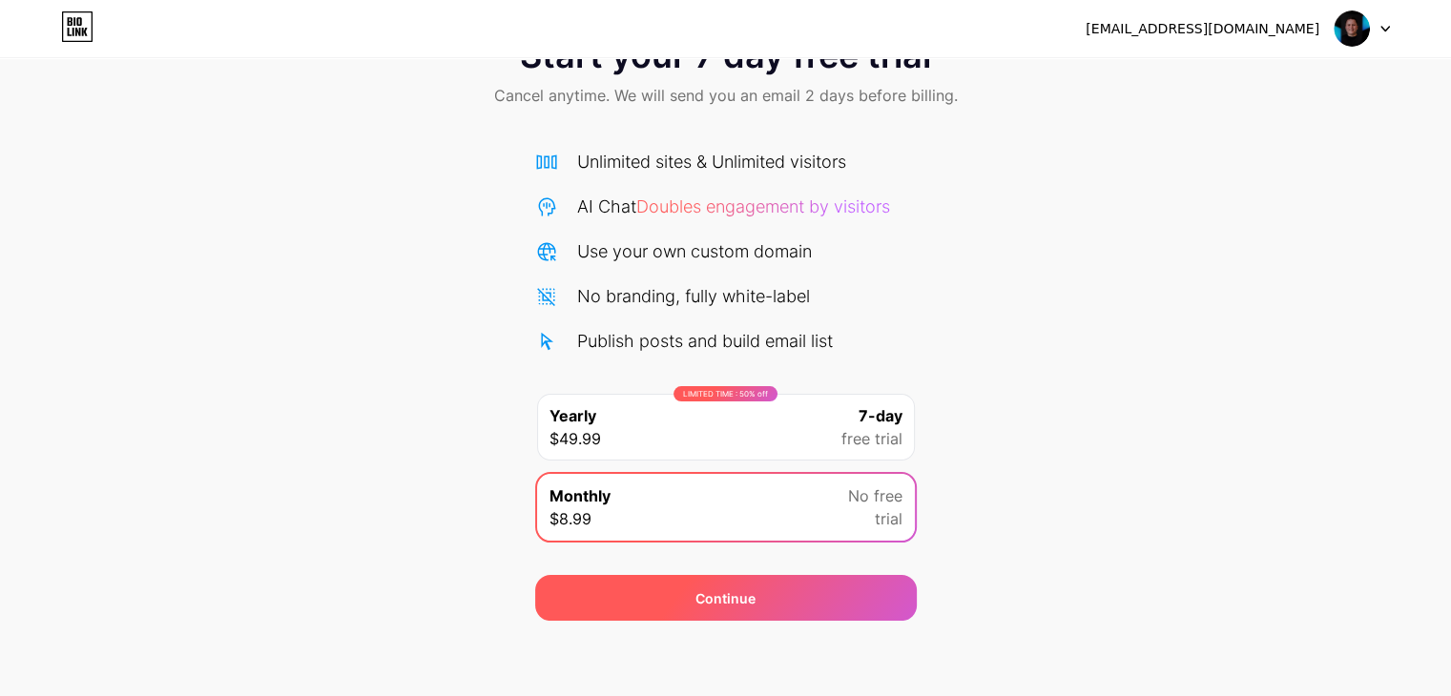
click at [828, 595] on div "Continue" at bounding box center [726, 598] width 382 height 46
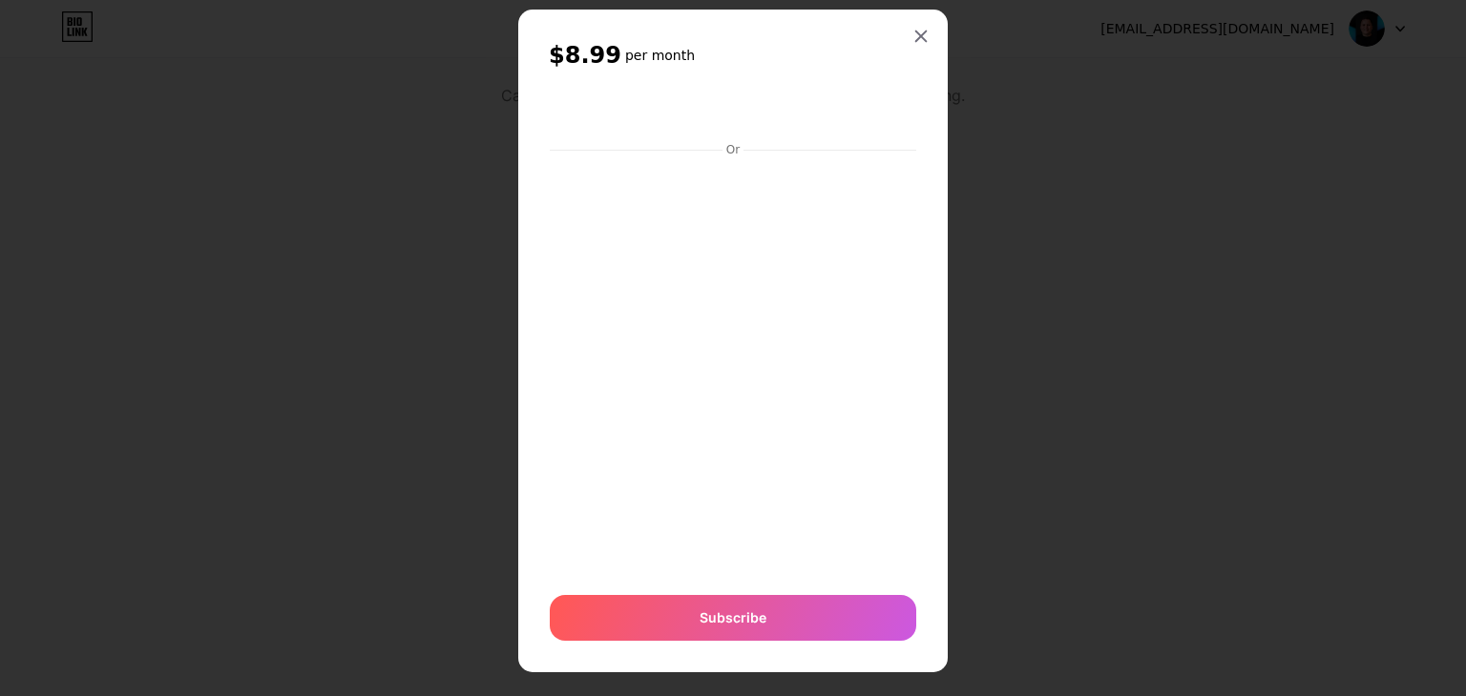
scroll to position [51, 0]
